Goal: Task Accomplishment & Management: Use online tool/utility

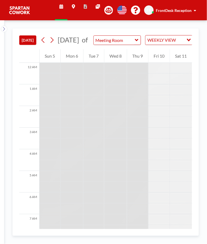
click at [137, 63] on div "Thu 9" at bounding box center [137, 56] width 21 height 14
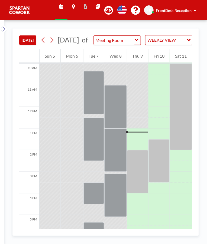
scroll to position [235, 0]
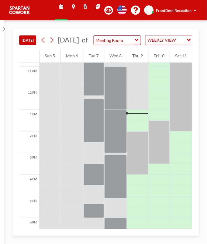
click at [138, 121] on div at bounding box center [137, 115] width 21 height 11
click at [136, 114] on div at bounding box center [137, 113] width 21 height 1
click at [134, 121] on div at bounding box center [137, 115] width 21 height 11
click at [137, 114] on div at bounding box center [137, 113] width 21 height 1
click at [132, 154] on div at bounding box center [137, 153] width 21 height 43
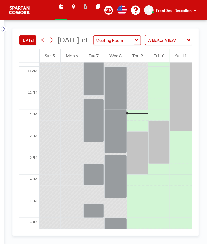
click at [140, 164] on div at bounding box center [137, 153] width 21 height 43
click at [140, 169] on div at bounding box center [137, 153] width 21 height 43
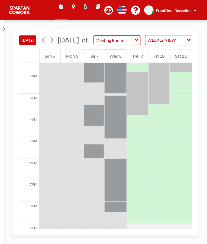
click at [135, 112] on div at bounding box center [137, 93] width 21 height 43
click at [134, 99] on div at bounding box center [137, 93] width 21 height 43
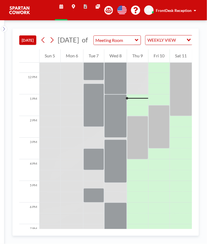
scroll to position [250, 0]
click at [140, 104] on div at bounding box center [137, 100] width 21 height 11
click at [119, 115] on div at bounding box center [115, 116] width 23 height 43
click at [111, 138] on div at bounding box center [115, 116] width 23 height 43
click at [115, 171] on div at bounding box center [115, 161] width 23 height 43
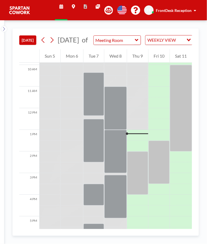
scroll to position [216, 0]
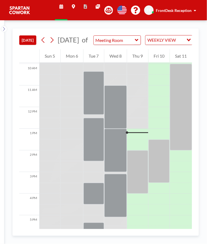
click at [137, 139] on div at bounding box center [137, 134] width 21 height 11
click at [139, 166] on div at bounding box center [137, 172] width 21 height 43
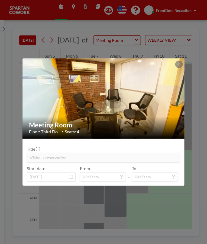
click at [182, 64] on button at bounding box center [179, 65] width 8 height 8
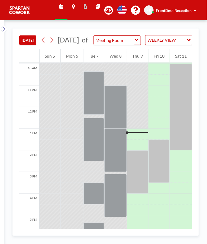
click at [140, 176] on div at bounding box center [137, 172] width 21 height 43
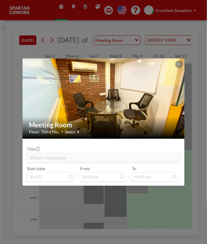
click at [179, 64] on icon at bounding box center [179, 64] width 2 height 2
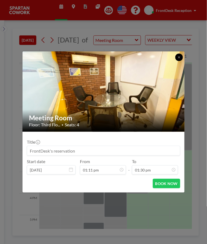
click at [177, 60] on button at bounding box center [179, 58] width 8 height 8
